Goal: Entertainment & Leisure: Browse casually

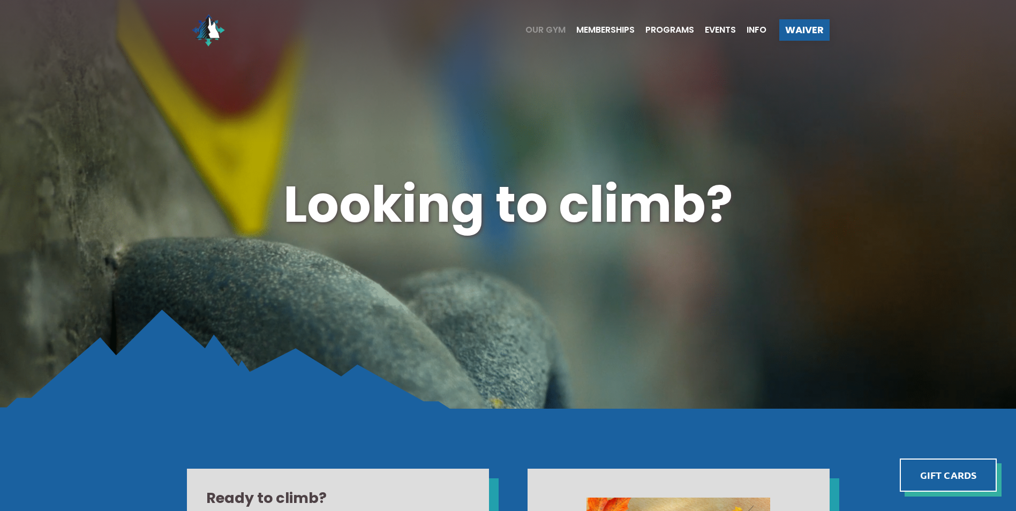
click at [545, 33] on span "Our Gym" at bounding box center [546, 30] width 40 height 9
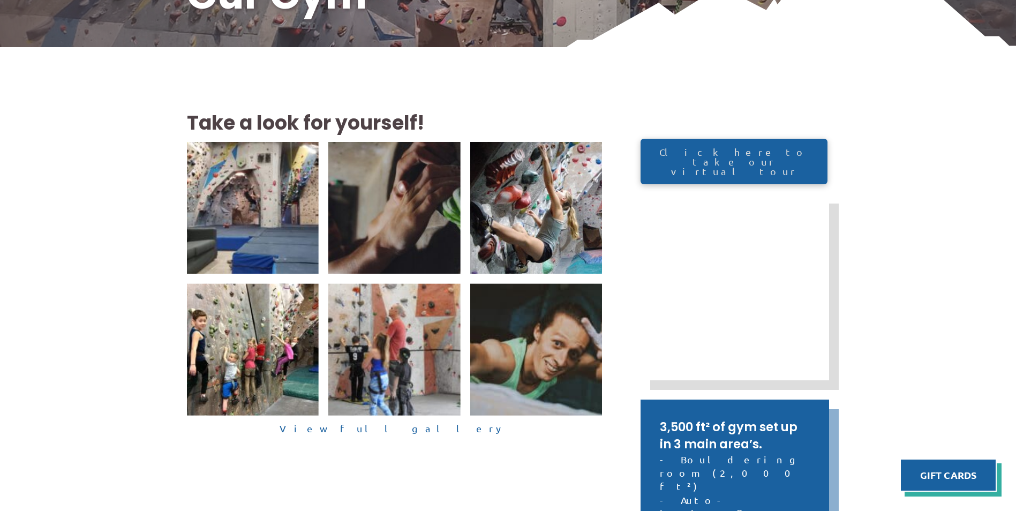
scroll to position [268, 0]
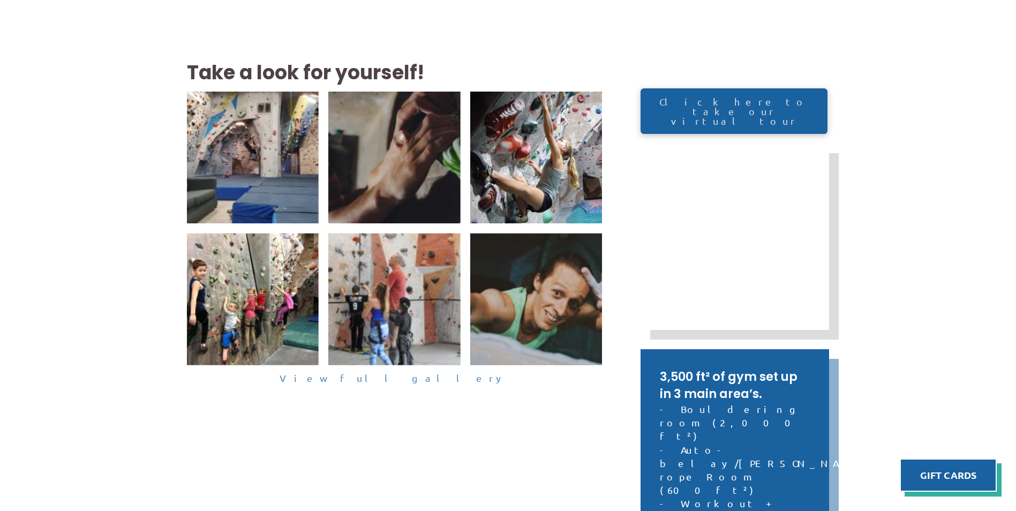
click at [405, 377] on link "View full gallery" at bounding box center [395, 378] width 416 height 17
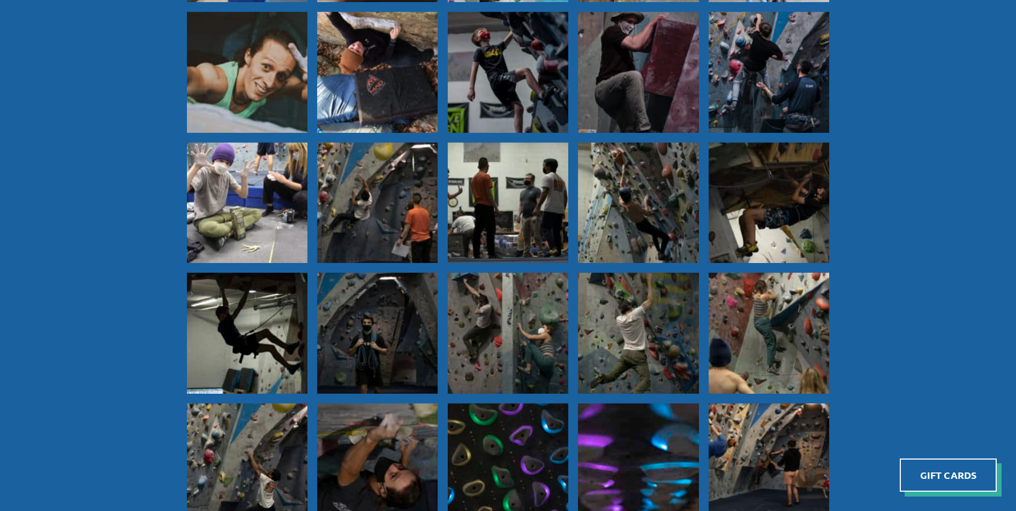
scroll to position [643, 0]
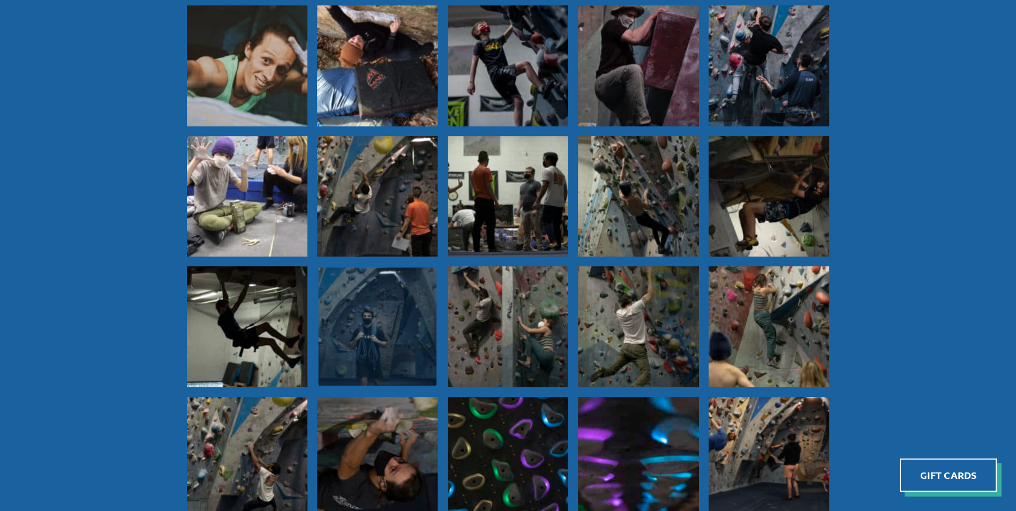
click at [354, 334] on img at bounding box center [377, 327] width 118 height 118
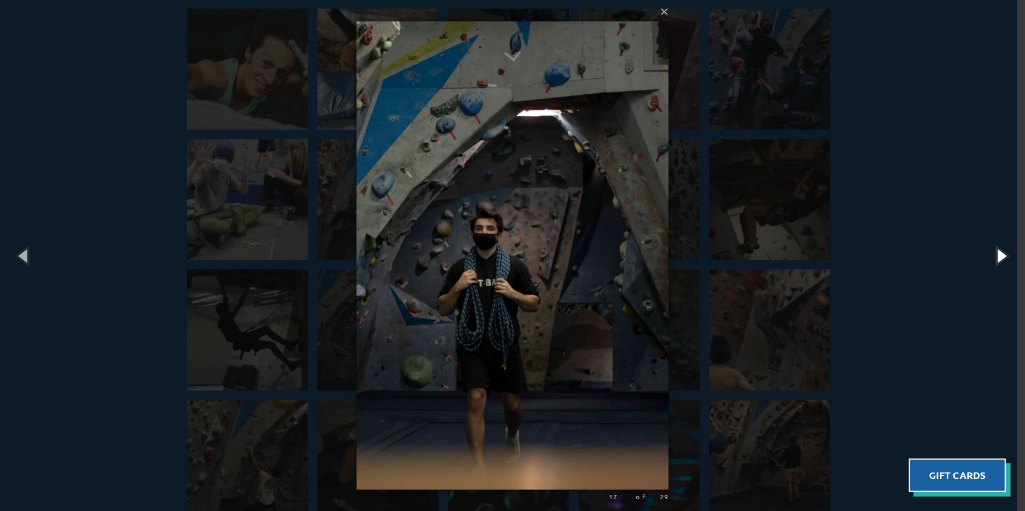
click at [1004, 256] on button "button" at bounding box center [1000, 255] width 48 height 59
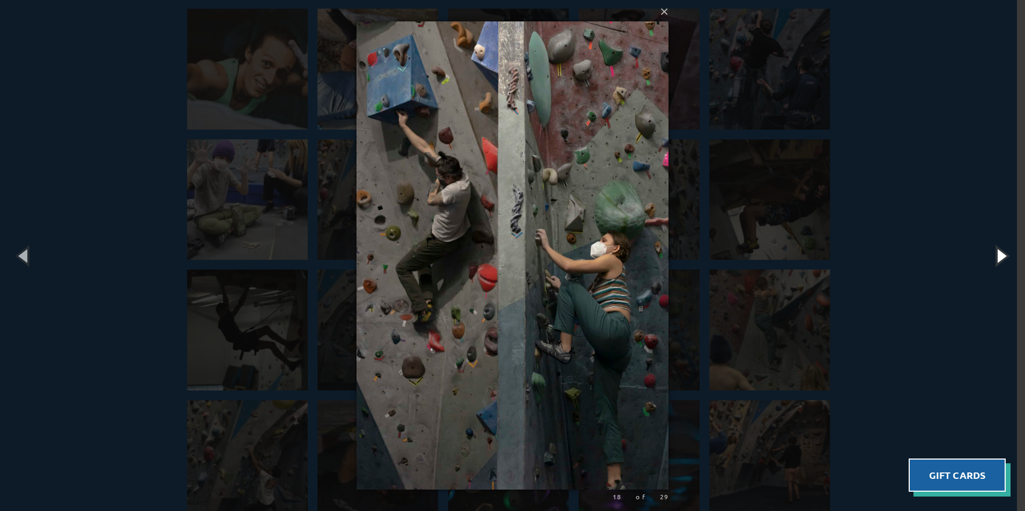
click at [1004, 256] on button "button" at bounding box center [1000, 255] width 48 height 59
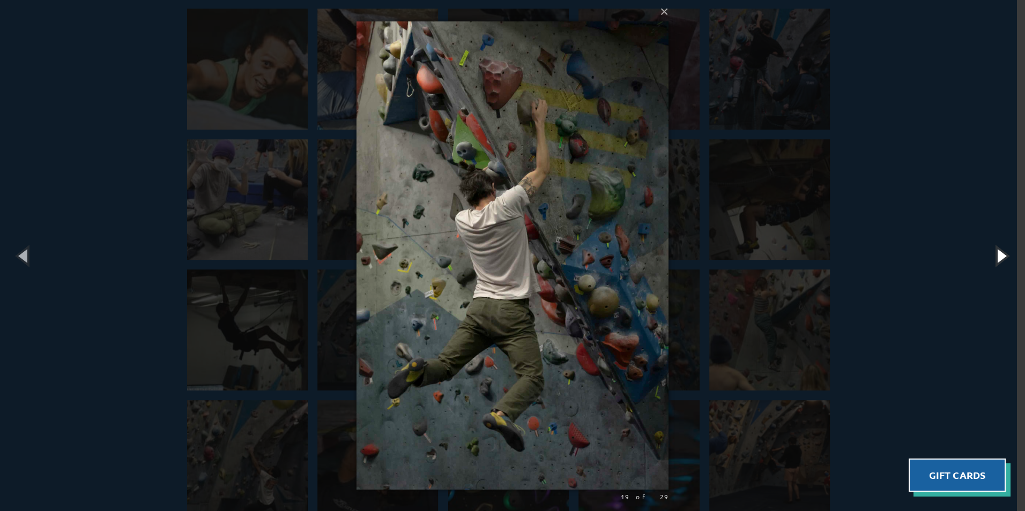
click at [1004, 256] on button "button" at bounding box center [1000, 255] width 48 height 59
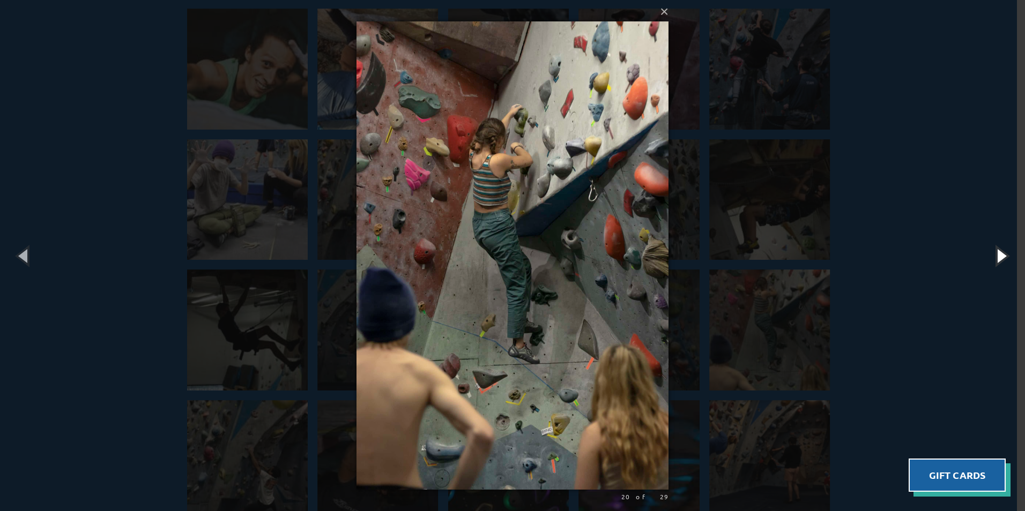
click at [1004, 257] on button "button" at bounding box center [1000, 255] width 48 height 59
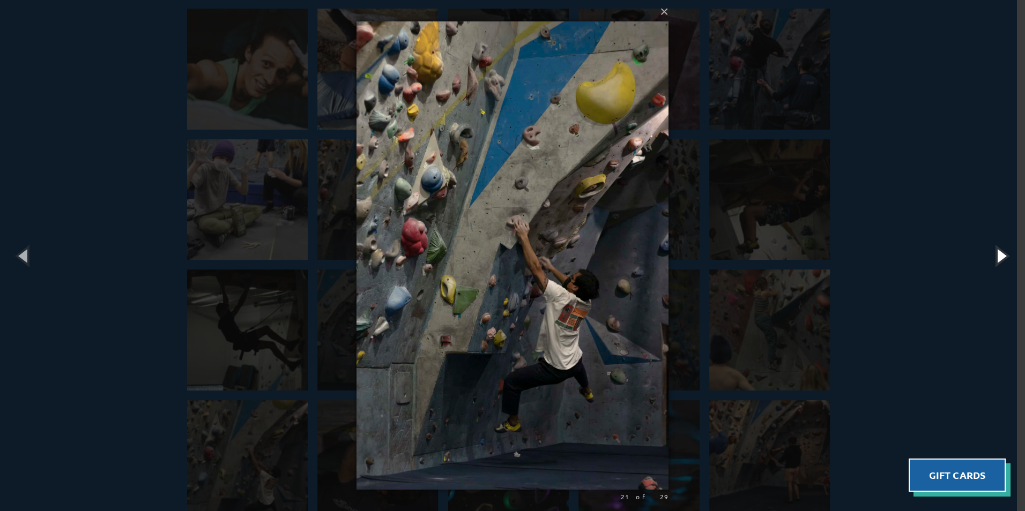
click at [1003, 258] on button "button" at bounding box center [1000, 255] width 48 height 59
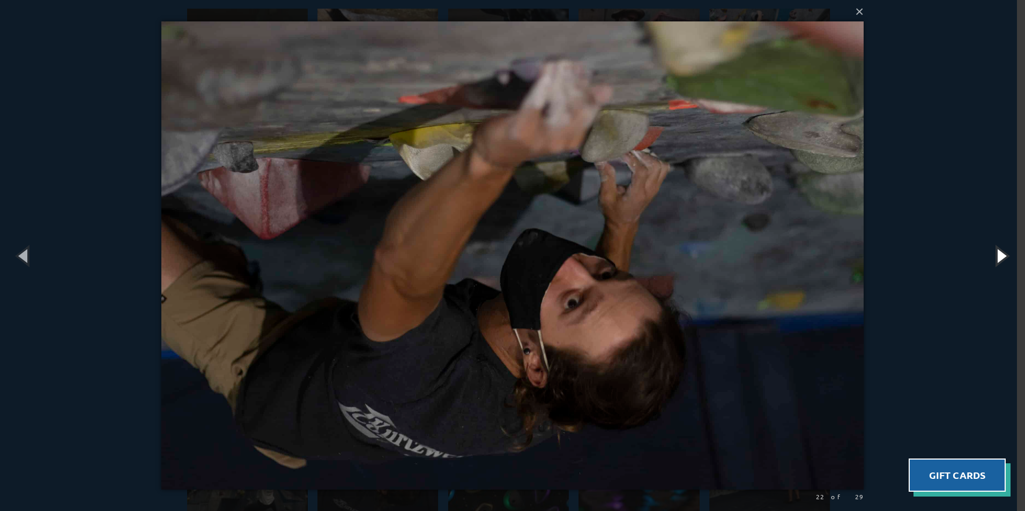
click at [1003, 258] on button "button" at bounding box center [1000, 255] width 48 height 59
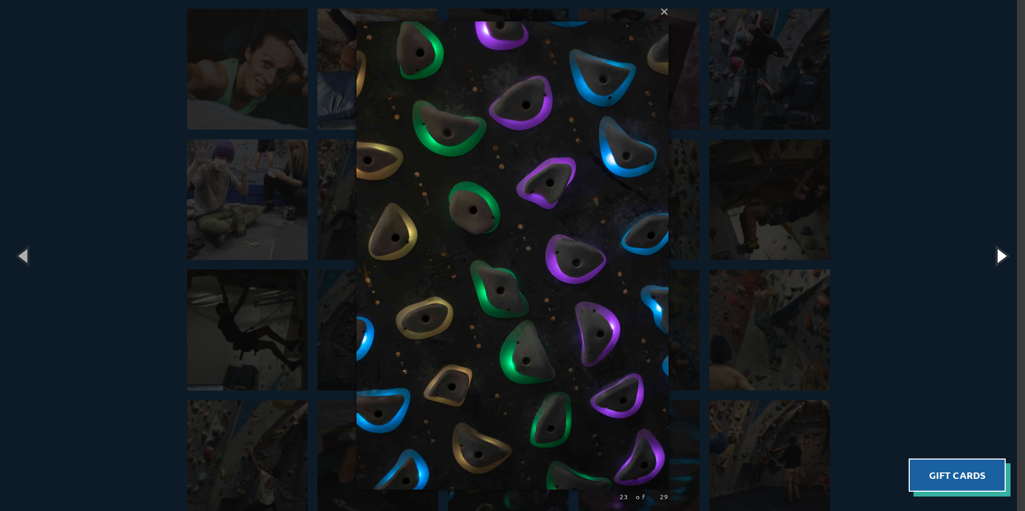
click at [1003, 258] on button "button" at bounding box center [1000, 255] width 48 height 59
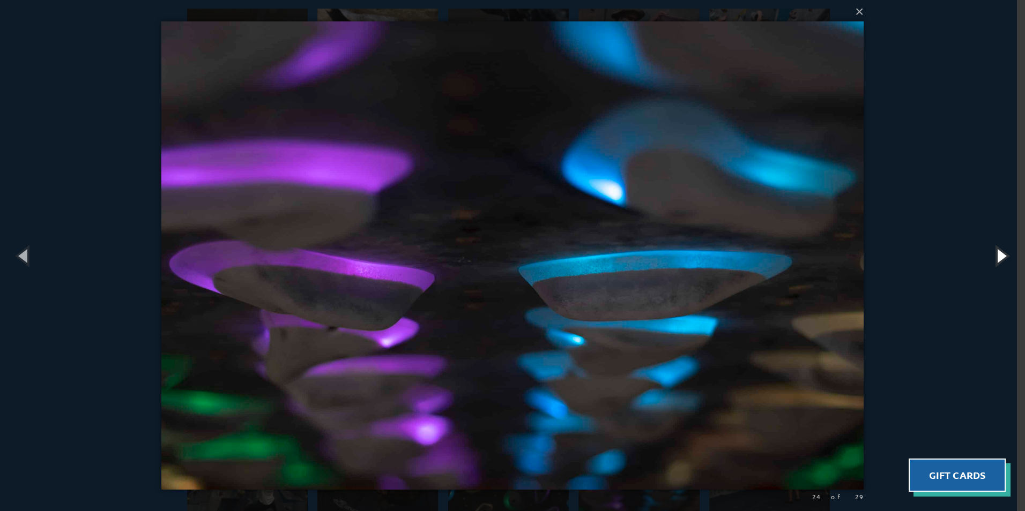
click at [1003, 258] on button "button" at bounding box center [1000, 255] width 48 height 59
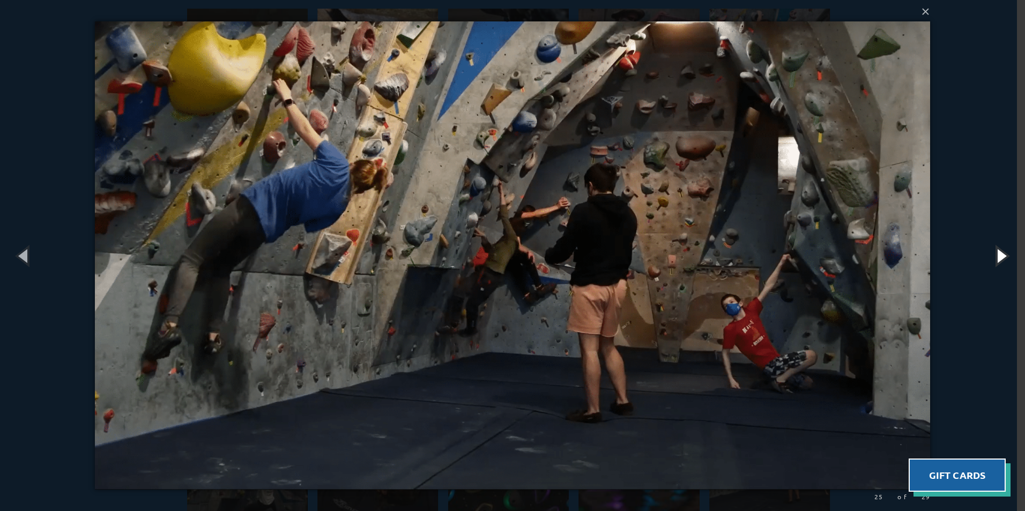
click at [1003, 258] on button "button" at bounding box center [1000, 255] width 48 height 59
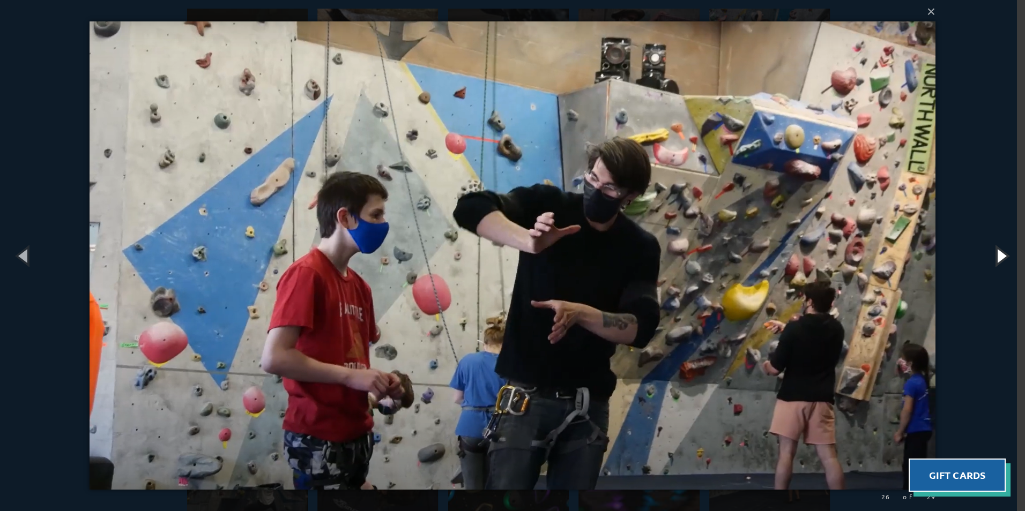
click at [1003, 258] on button "button" at bounding box center [1000, 255] width 48 height 59
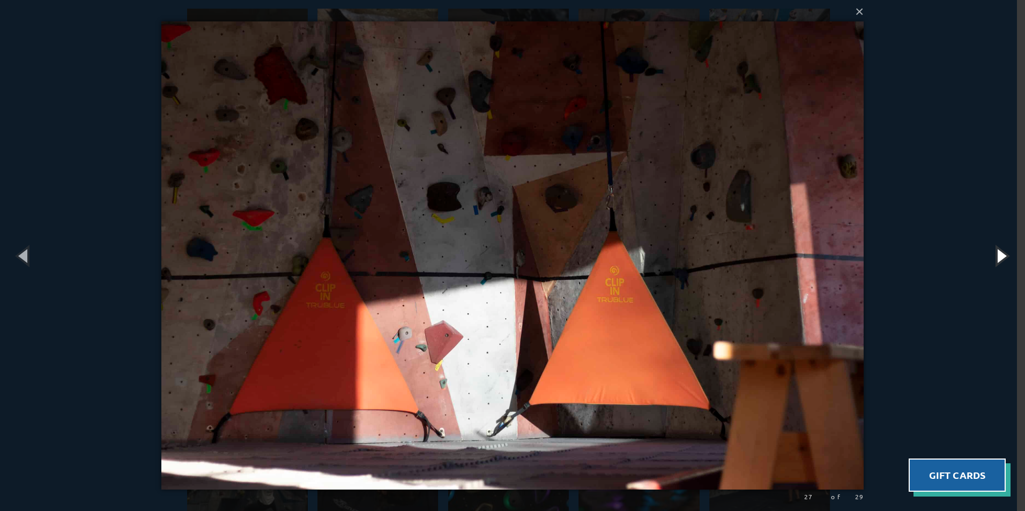
click at [1003, 258] on button "button" at bounding box center [1000, 255] width 48 height 59
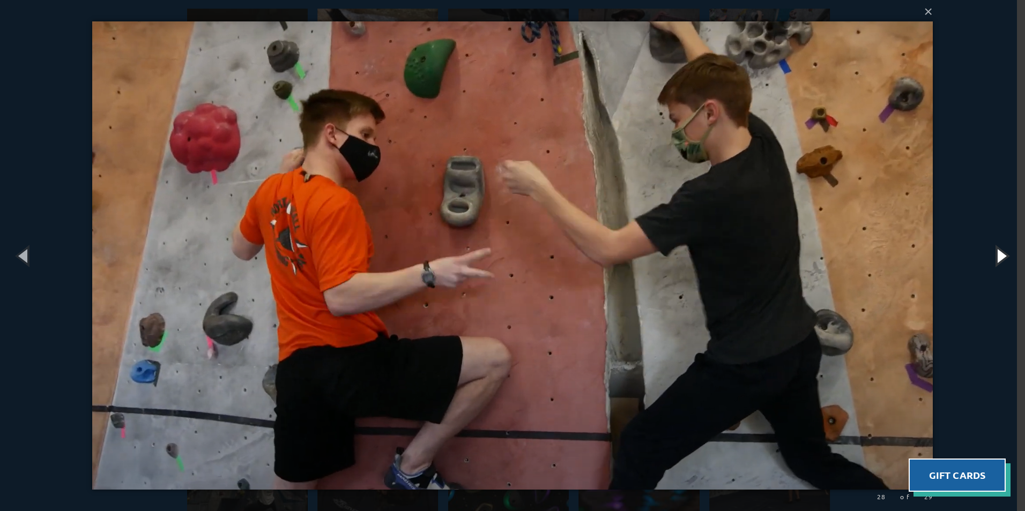
click at [1003, 258] on button "button" at bounding box center [1000, 255] width 48 height 59
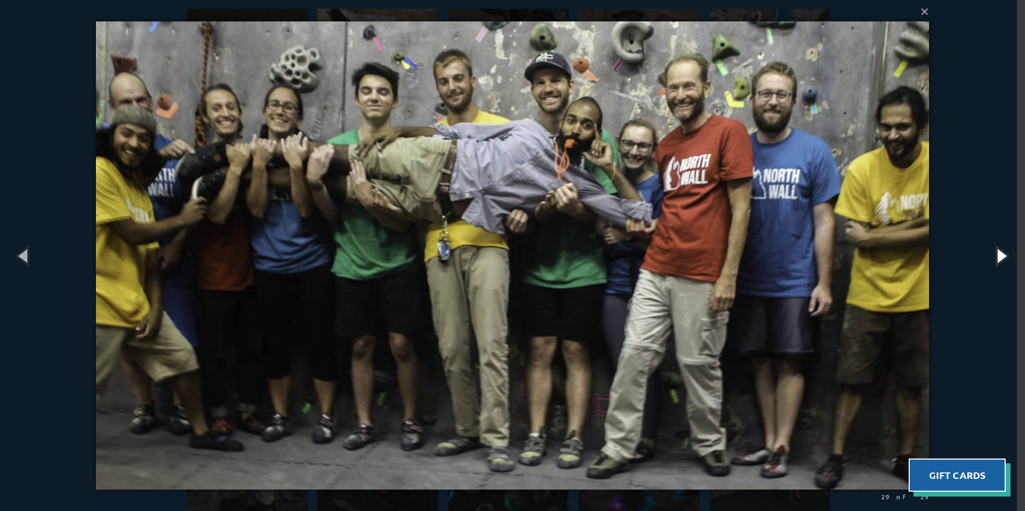
click at [1002, 259] on button "button" at bounding box center [1000, 255] width 48 height 59
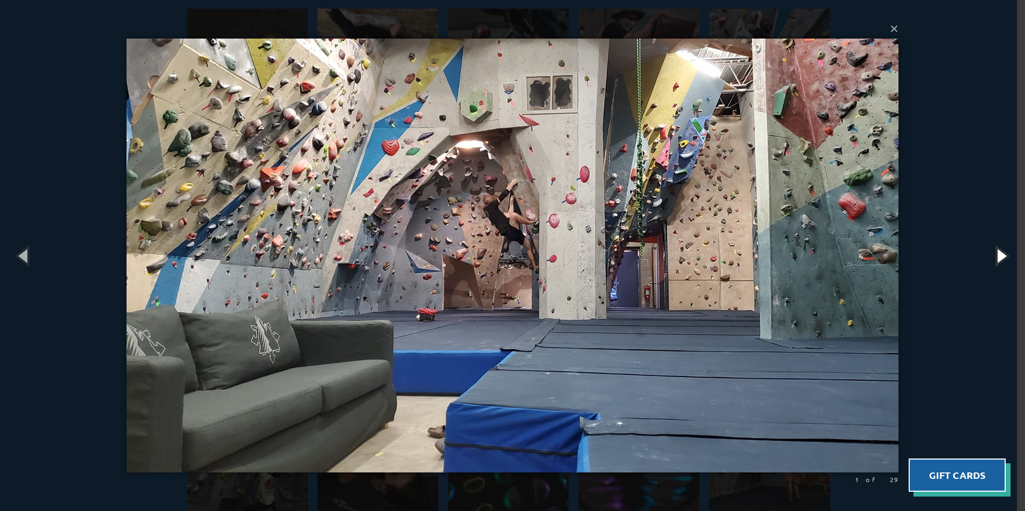
click at [997, 261] on button "button" at bounding box center [1000, 255] width 48 height 59
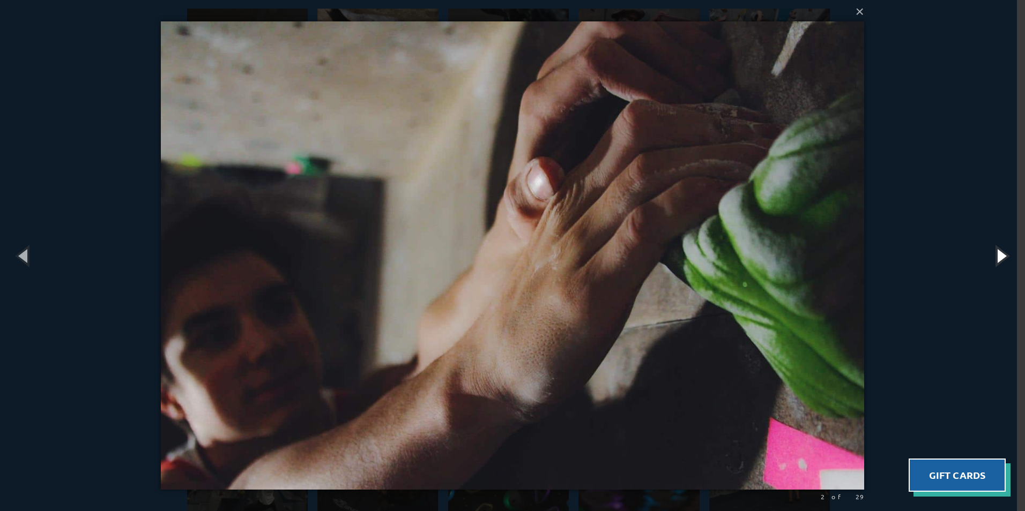
click at [997, 261] on button "button" at bounding box center [1000, 255] width 48 height 59
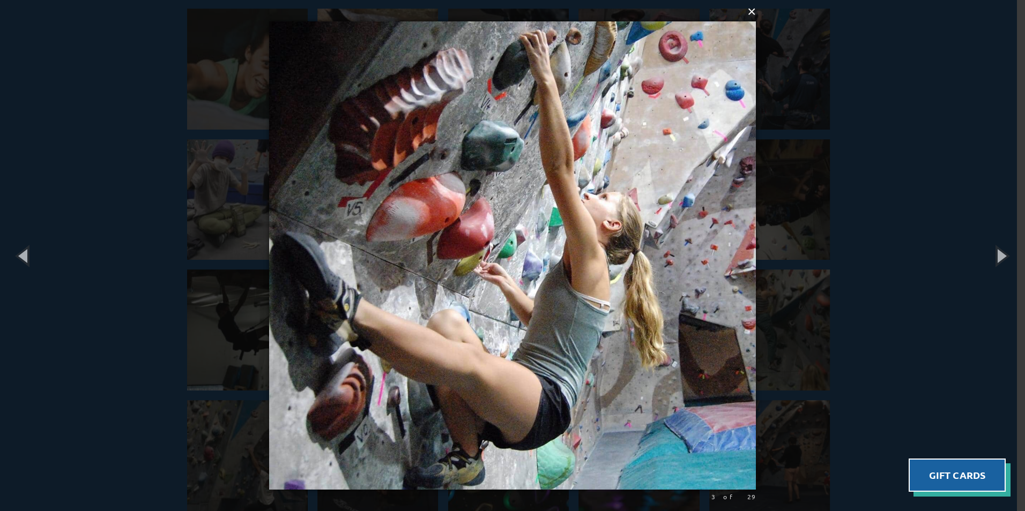
click at [750, 10] on button "×" at bounding box center [515, 12] width 487 height 24
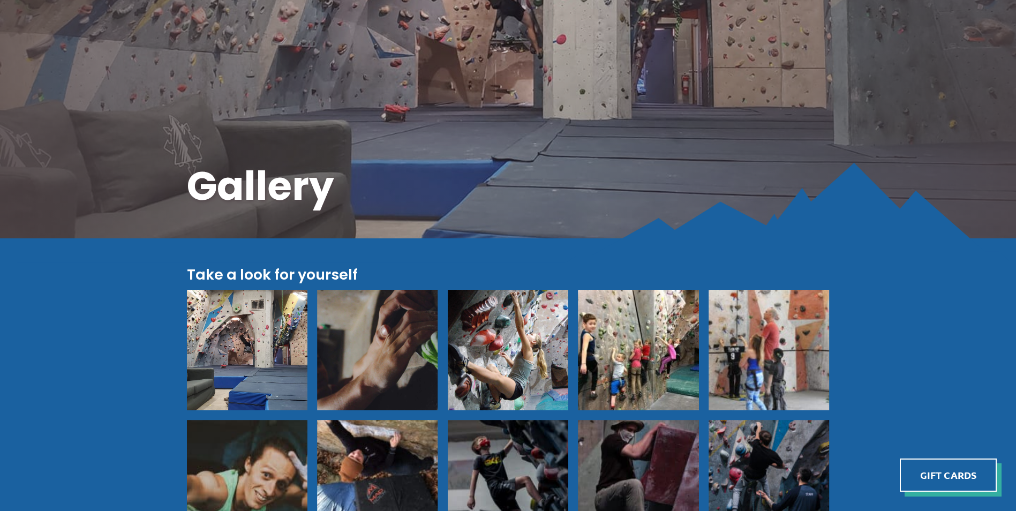
scroll to position [0, 0]
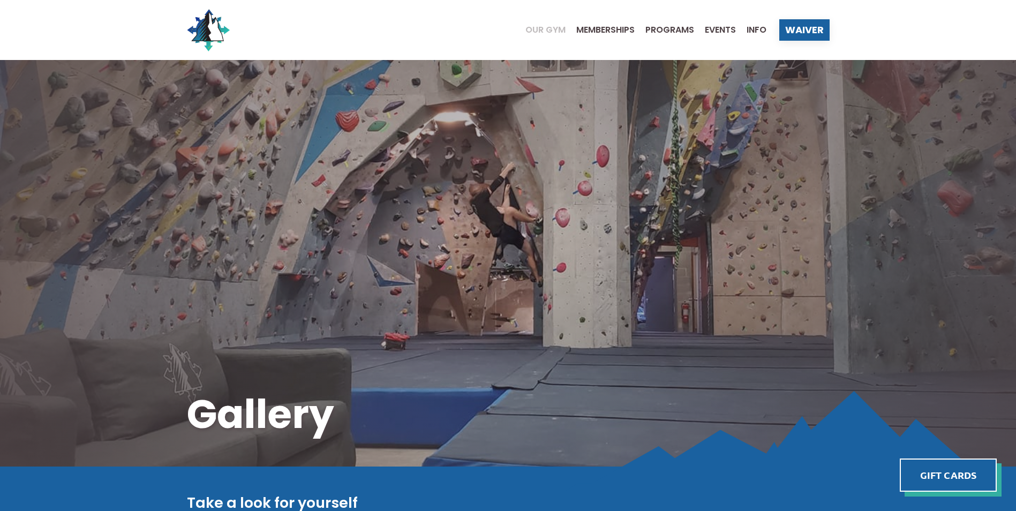
click at [548, 28] on span "Our Gym" at bounding box center [546, 30] width 40 height 9
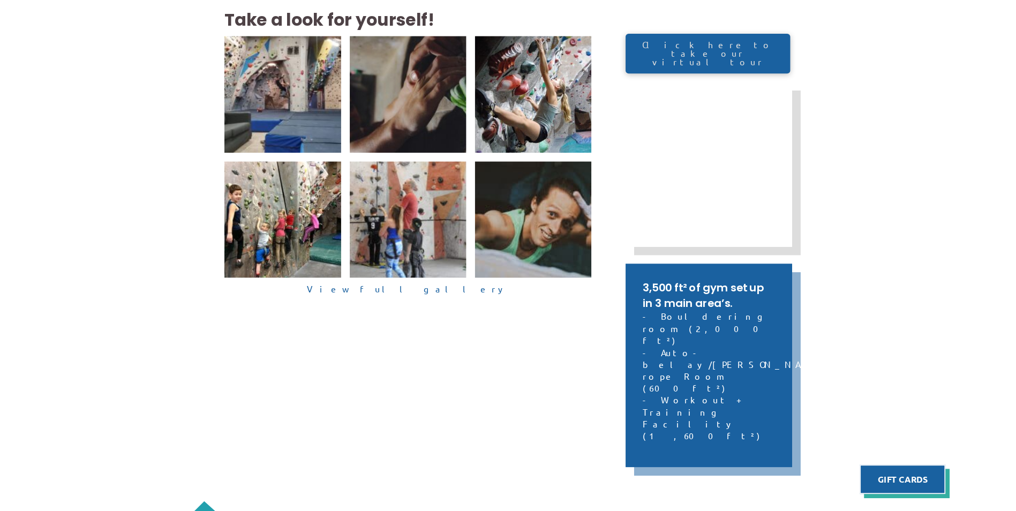
scroll to position [321, 0]
